Goal: Information Seeking & Learning: Learn about a topic

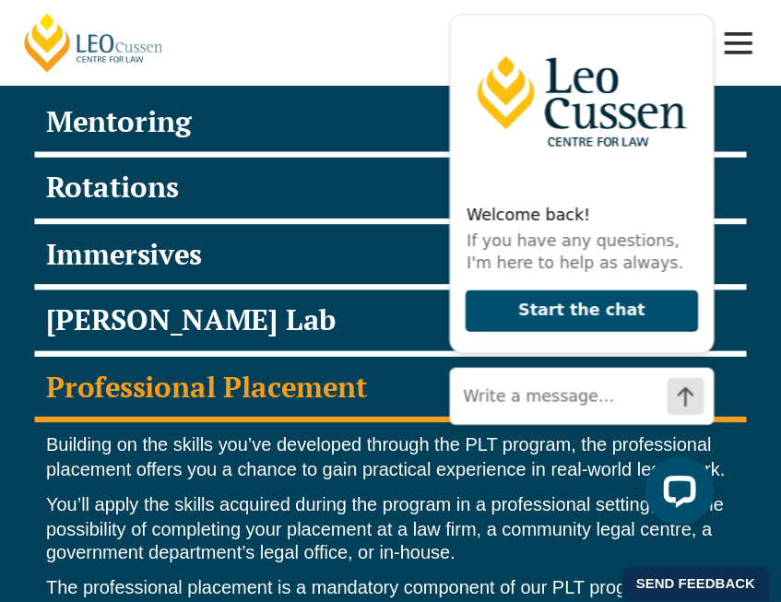
scroll to position [3608, 0]
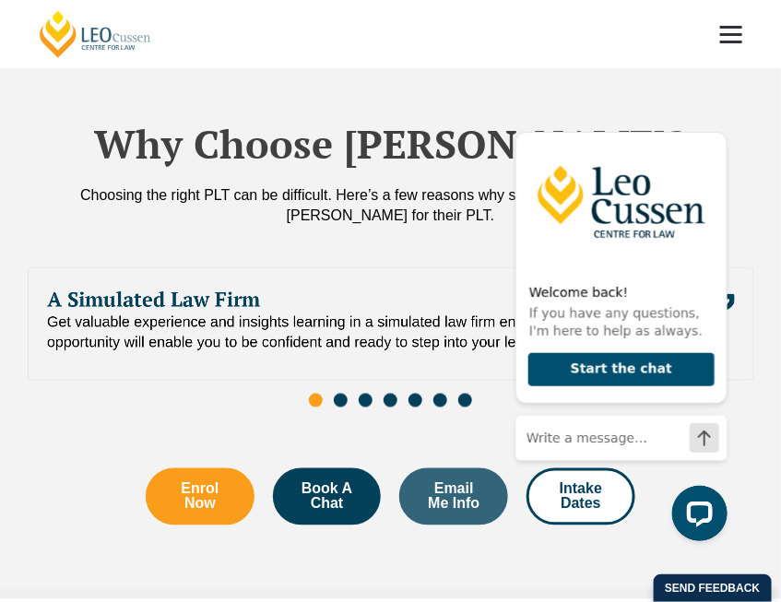
drag, startPoint x: 1324, startPoint y: 1, endPoint x: 505, endPoint y: 64, distance: 821.3
click at [505, 64] on header "[PERSON_NAME] Centre for Law Search here Practical Legal Training Our Practical…" at bounding box center [390, 34] width 781 height 68
click at [716, 116] on icon "Hide greeting" at bounding box center [716, 117] width 10 height 10
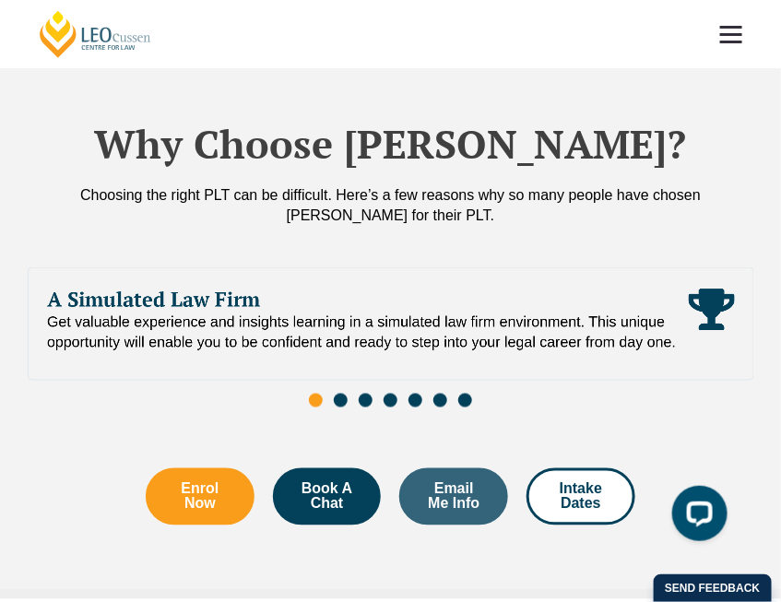
click at [727, 48] on link at bounding box center [731, 34] width 68 height 68
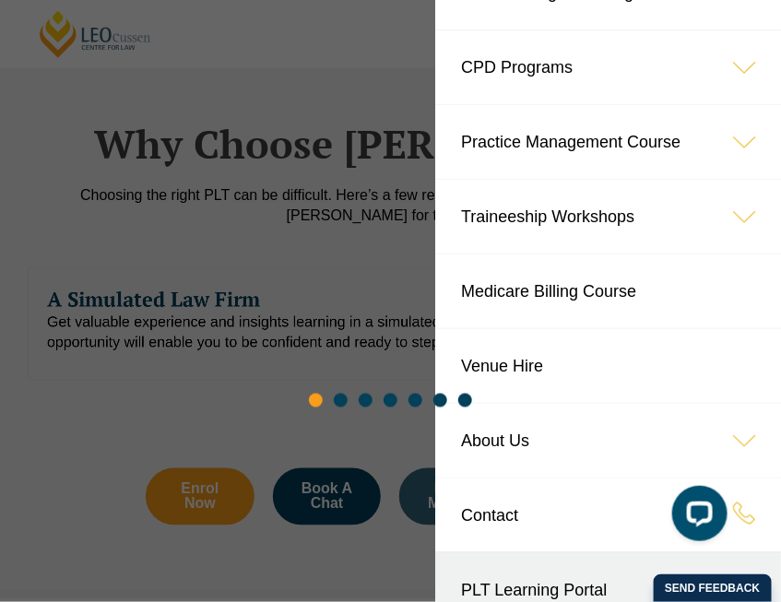
scroll to position [123, 0]
click at [707, 141] on icon at bounding box center [744, 141] width 74 height 74
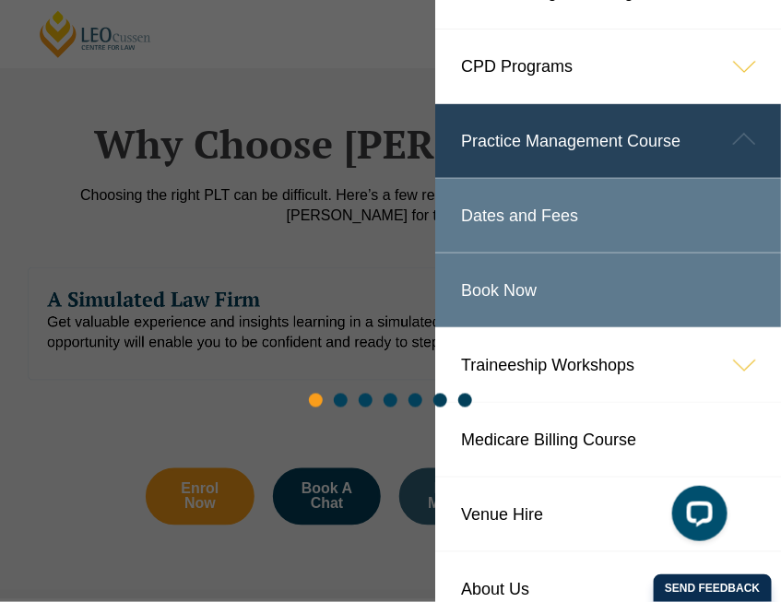
click at [720, 131] on icon at bounding box center [744, 139] width 74 height 74
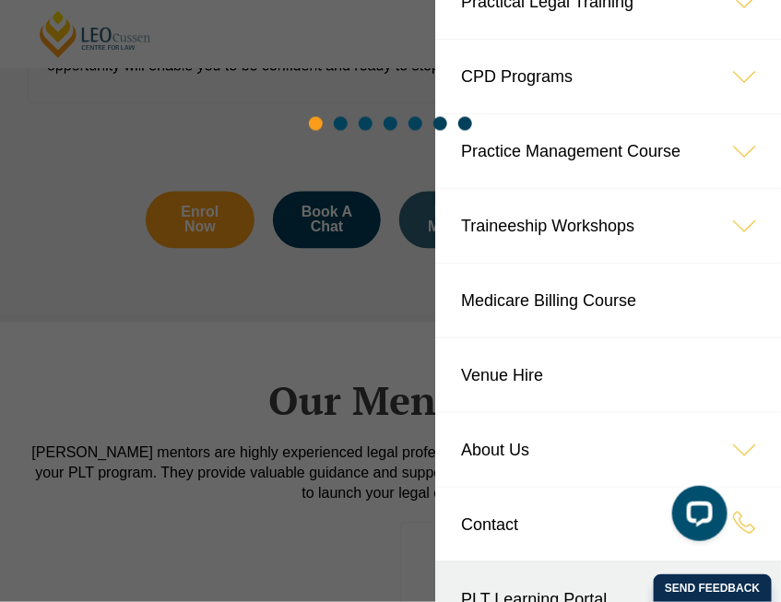
scroll to position [0, 0]
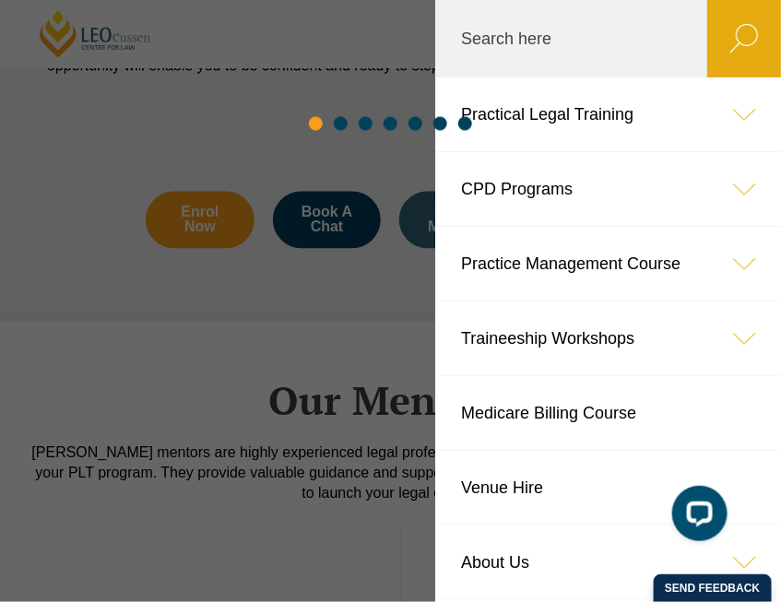
click at [596, 124] on link "Practical Legal Training" at bounding box center [608, 114] width 346 height 74
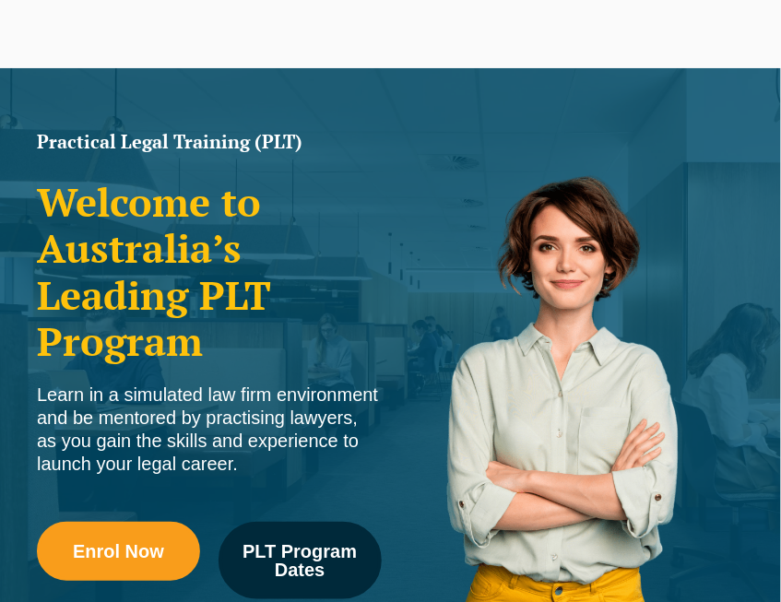
click at [724, 108] on div "Practical Legal Training (PLT) Welcome to Australia’s Leading PLT Program Learn…" at bounding box center [390, 366] width 781 height 596
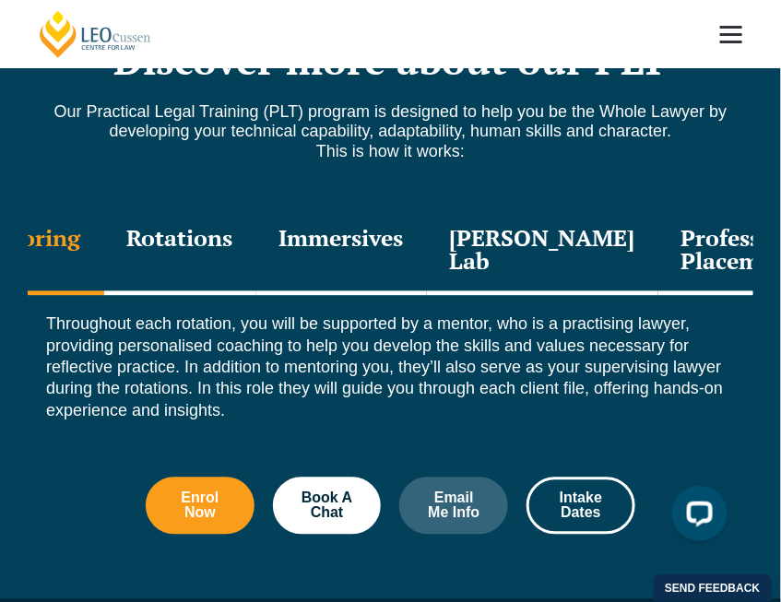
scroll to position [2213, 0]
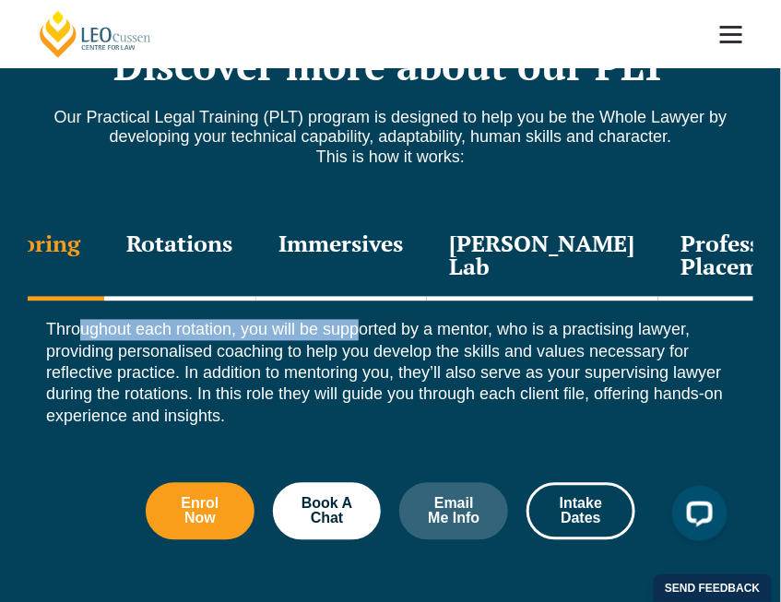
drag, startPoint x: 85, startPoint y: 319, endPoint x: 358, endPoint y: 301, distance: 273.6
click at [358, 302] on div "Throughout each rotation, you will be supported by a mentor, who is a practisin…" at bounding box center [391, 379] width 726 height 154
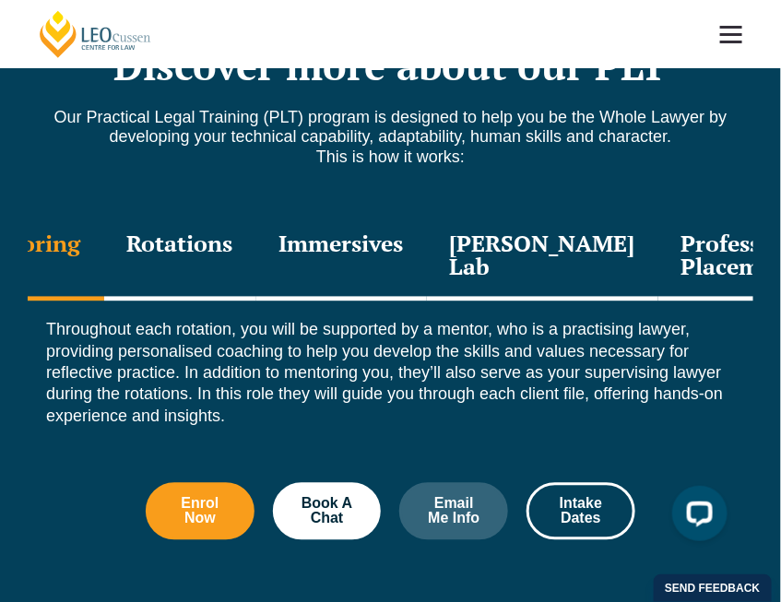
drag, startPoint x: 357, startPoint y: 301, endPoint x: 335, endPoint y: 346, distance: 50.3
click at [337, 349] on p "Throughout each rotation, you will be supported by a mentor, who is a practisin…" at bounding box center [390, 374] width 689 height 108
